Goal: Transaction & Acquisition: Purchase product/service

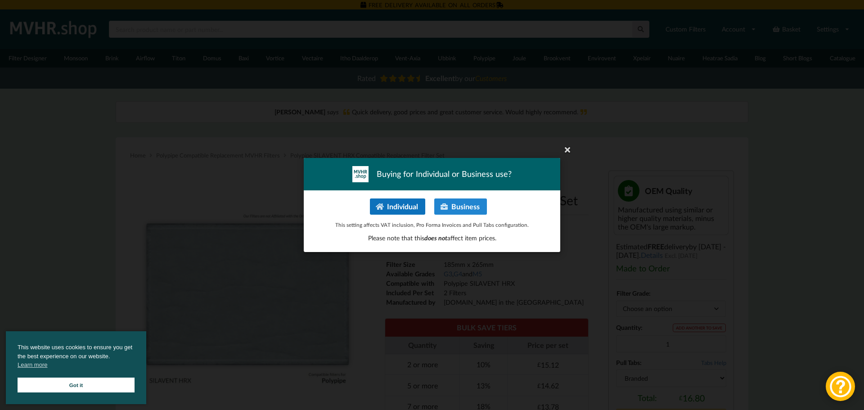
click at [403, 209] on button "Individual" at bounding box center [397, 207] width 55 height 16
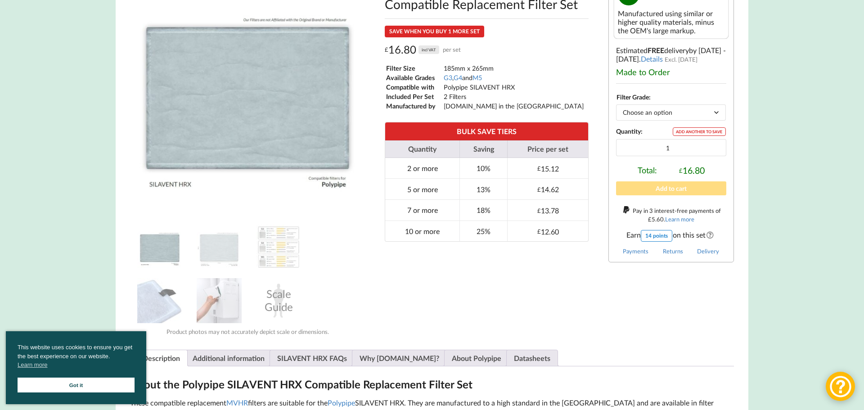
scroll to position [198, 0]
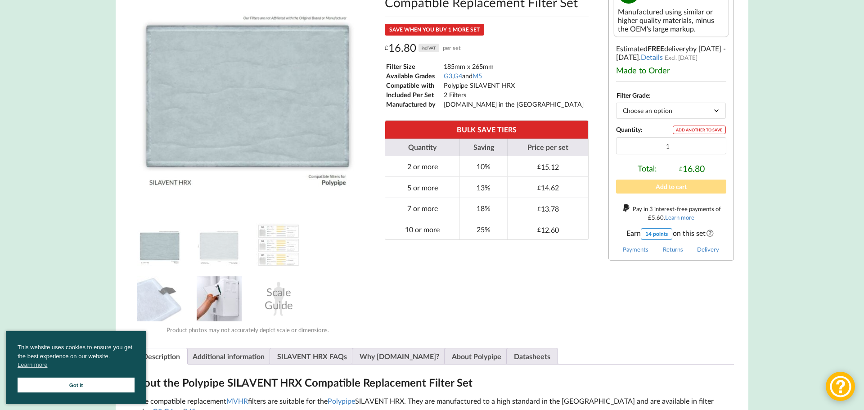
click at [227, 300] on img at bounding box center [219, 298] width 45 height 45
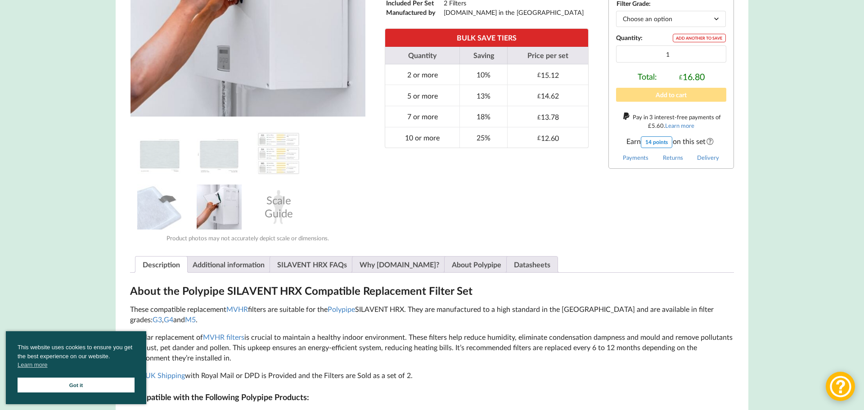
scroll to position [160, 0]
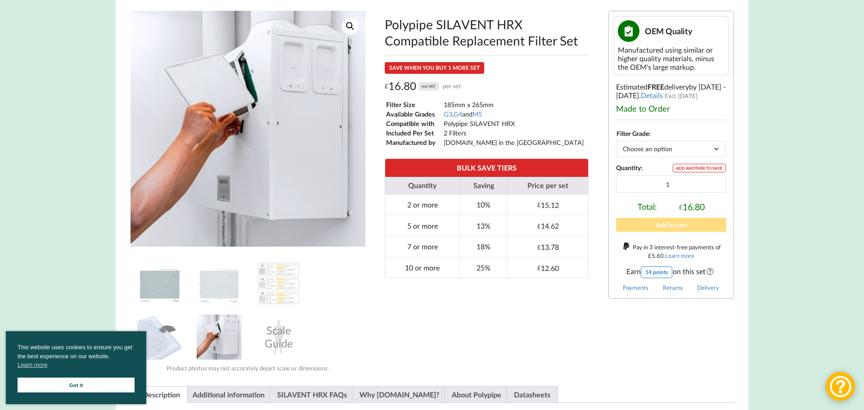
click at [151, 282] on img at bounding box center [159, 283] width 45 height 45
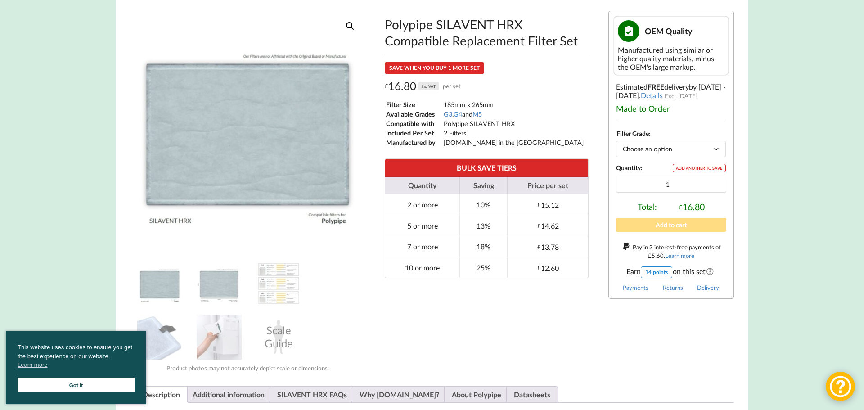
click at [219, 289] on img at bounding box center [219, 283] width 45 height 45
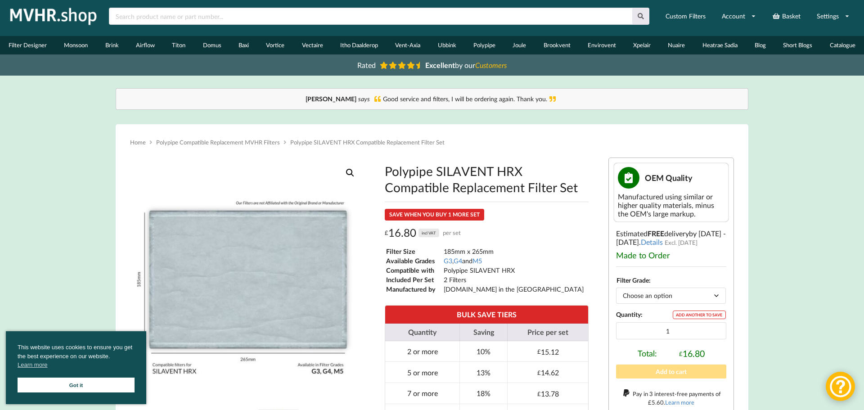
scroll to position [0, 0]
